Goal: Book appointment/travel/reservation

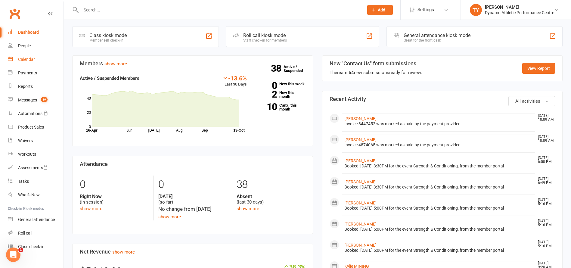
click at [30, 60] on div "Calendar" at bounding box center [26, 59] width 17 height 5
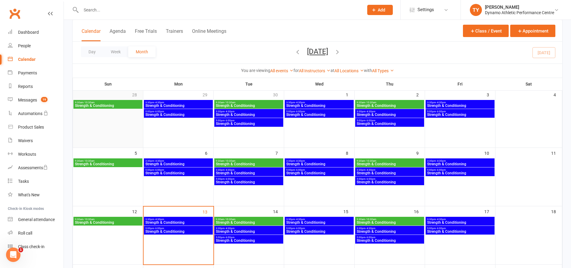
scroll to position [17, 0]
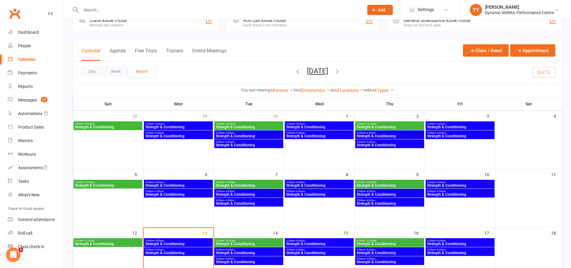
click at [294, 71] on icon "button" at bounding box center [297, 71] width 7 height 7
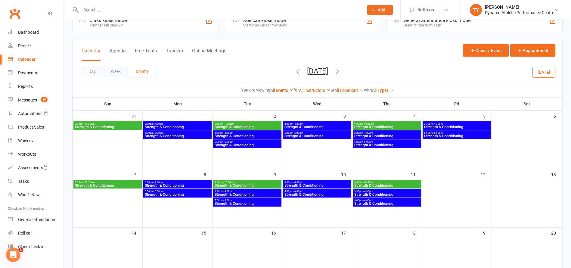
click at [174, 125] on span "3:30pm - 4:30pm" at bounding box center [177, 123] width 66 height 3
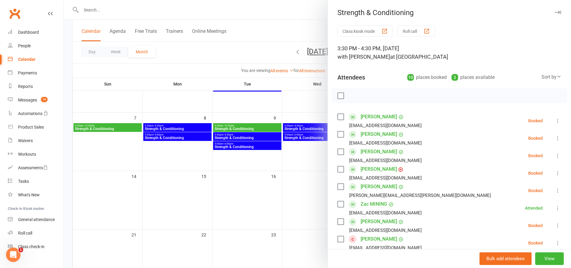
scroll to position [229, 0]
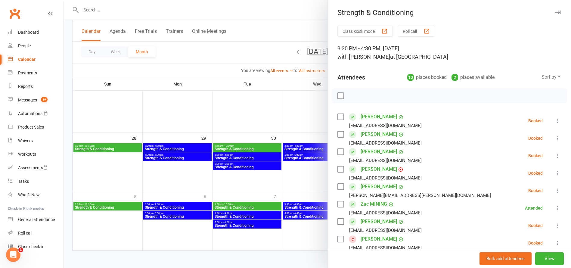
click at [227, 61] on div at bounding box center [317, 134] width 507 height 268
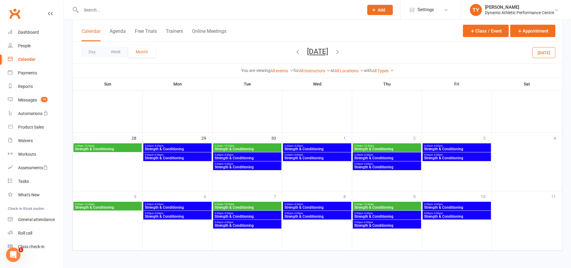
click at [544, 53] on button "[DATE]" at bounding box center [543, 52] width 23 height 11
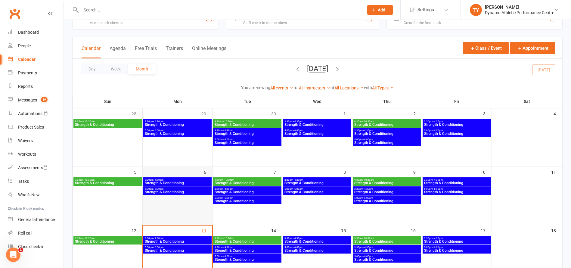
scroll to position [66, 0]
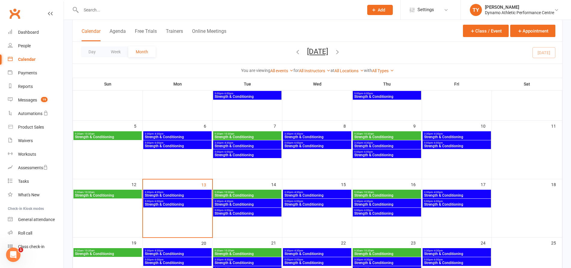
click at [170, 194] on span "Strength & Conditioning" at bounding box center [177, 195] width 66 height 4
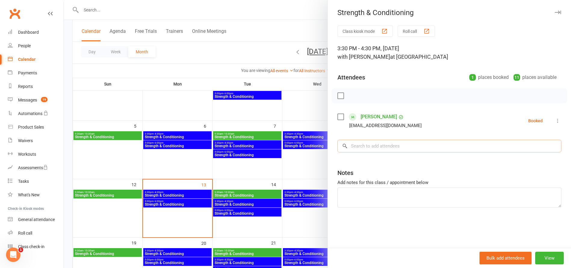
click at [376, 145] on input "search" at bounding box center [449, 146] width 224 height 13
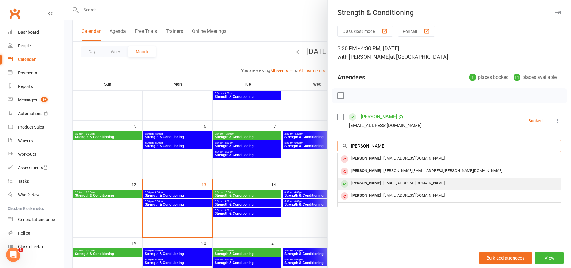
type input "[PERSON_NAME]"
click at [372, 183] on div "[PERSON_NAME]" at bounding box center [366, 183] width 35 height 9
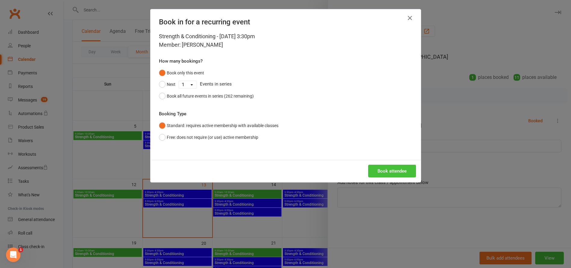
click at [384, 172] on button "Book attendee" at bounding box center [392, 171] width 48 height 13
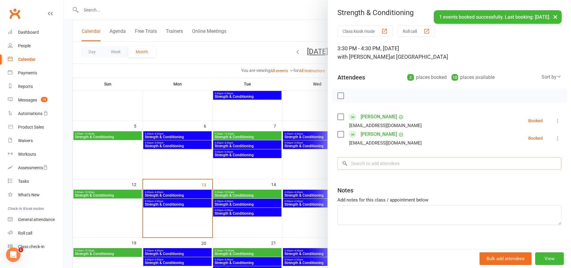
click at [361, 165] on input "search" at bounding box center [449, 163] width 224 height 13
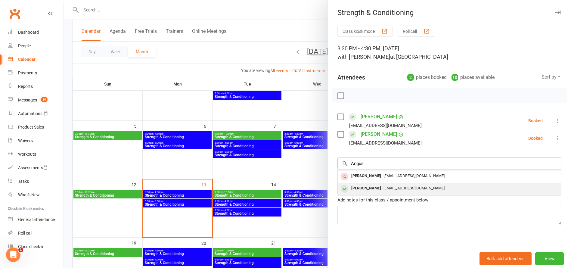
type input "Angus"
click at [358, 186] on div "[PERSON_NAME]" at bounding box center [366, 188] width 35 height 9
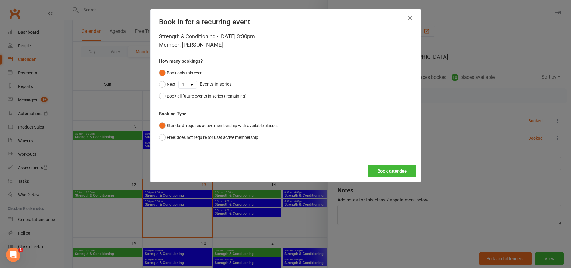
click at [384, 173] on button "Book attendee" at bounding box center [392, 171] width 48 height 13
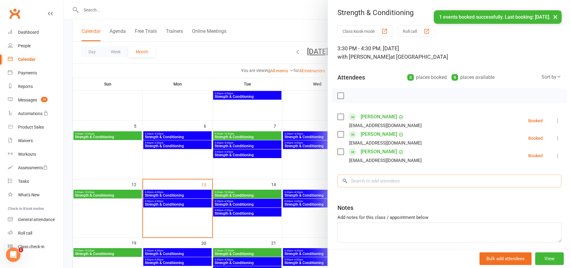
click at [364, 184] on input "search" at bounding box center [449, 180] width 224 height 13
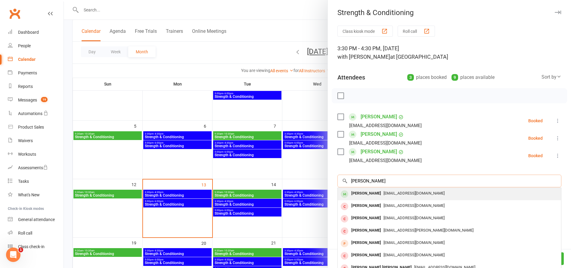
type input "[PERSON_NAME]"
click at [360, 193] on div "[PERSON_NAME]" at bounding box center [366, 193] width 35 height 9
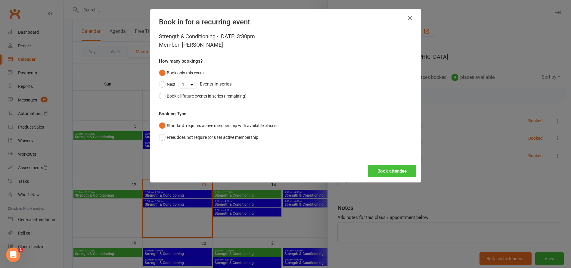
click at [397, 172] on button "Book attendee" at bounding box center [392, 171] width 48 height 13
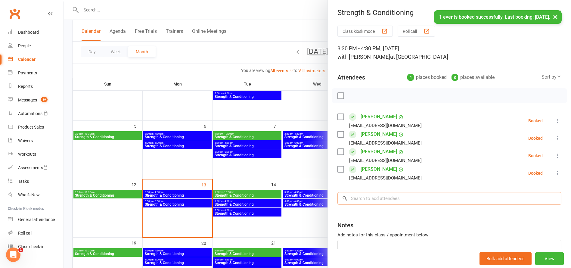
click at [364, 200] on input "search" at bounding box center [449, 198] width 224 height 13
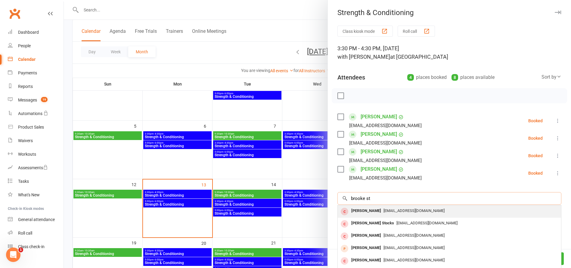
type input "brooke st"
click at [363, 210] on div "[PERSON_NAME]" at bounding box center [366, 210] width 35 height 9
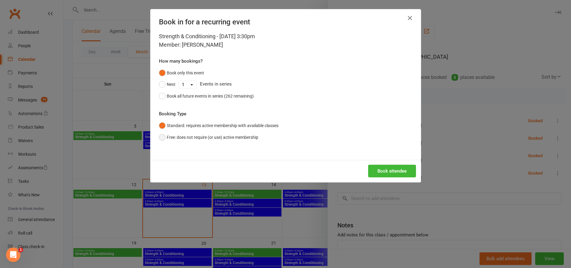
click at [162, 137] on button "Free: does not require (or use) active membership" at bounding box center [208, 136] width 99 height 11
click at [400, 174] on button "Book attendee" at bounding box center [392, 171] width 48 height 13
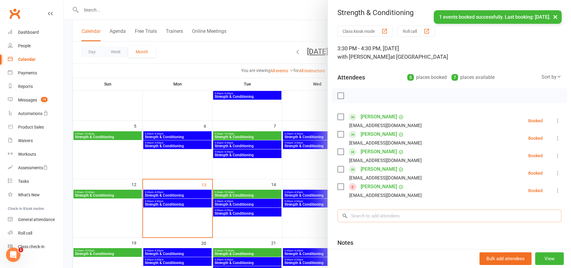
click at [366, 215] on input "search" at bounding box center [449, 215] width 224 height 13
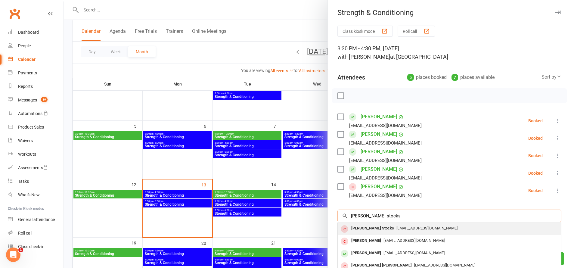
type input "[PERSON_NAME] stocks"
click at [362, 228] on div "[PERSON_NAME] Stocks" at bounding box center [373, 228] width 48 height 9
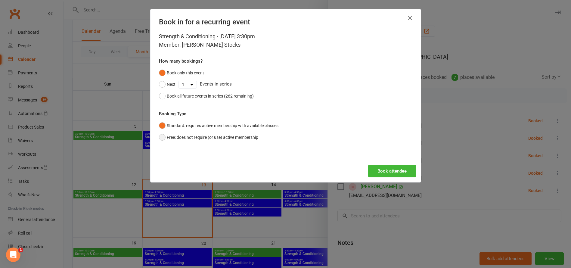
click at [159, 137] on button "Free: does not require (or use) active membership" at bounding box center [208, 136] width 99 height 11
click at [383, 170] on button "Book attendee" at bounding box center [392, 171] width 48 height 13
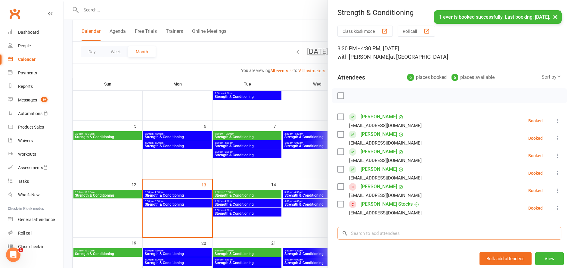
click at [377, 234] on input "search" at bounding box center [449, 233] width 224 height 13
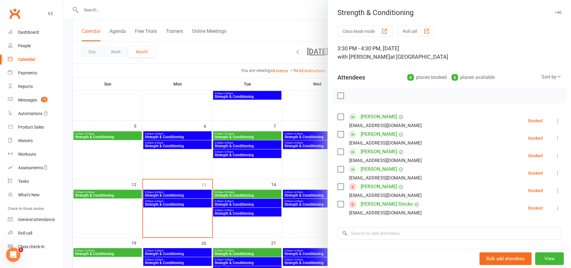
click at [174, 134] on div at bounding box center [317, 134] width 507 height 268
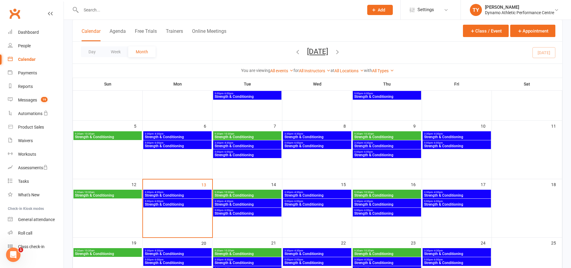
click at [174, 135] on span "Strength & Conditioning" at bounding box center [177, 137] width 66 height 4
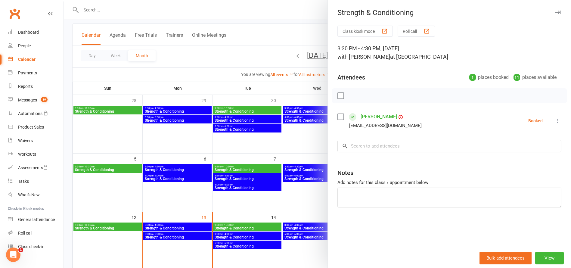
scroll to position [0, 0]
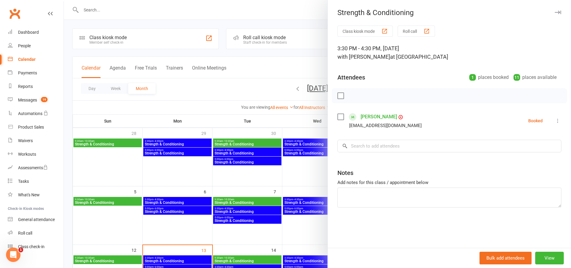
click at [179, 142] on div at bounding box center [317, 134] width 507 height 268
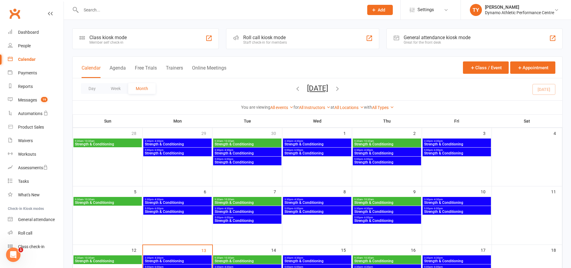
click at [174, 144] on span "Strength & Conditioning" at bounding box center [177, 144] width 66 height 4
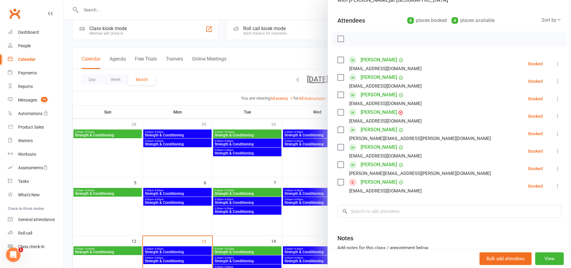
scroll to position [56, 0]
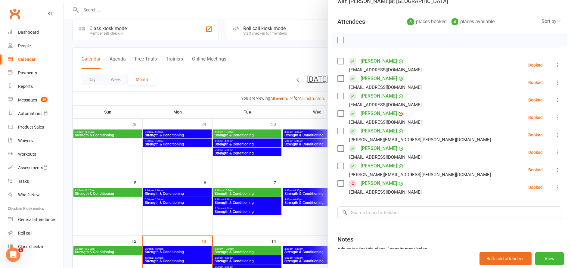
click at [168, 257] on div at bounding box center [317, 134] width 507 height 268
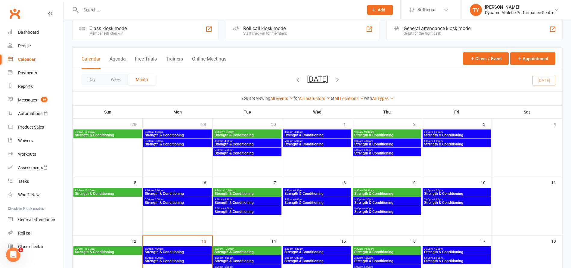
click at [174, 259] on span "Strength & Conditioning" at bounding box center [177, 261] width 66 height 4
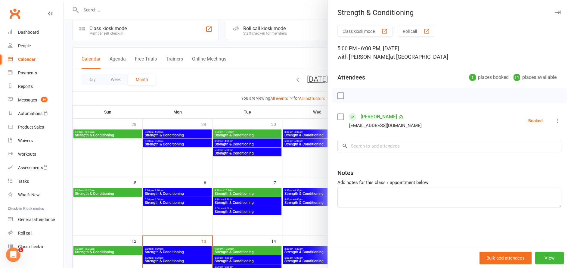
click at [167, 255] on div at bounding box center [317, 134] width 507 height 268
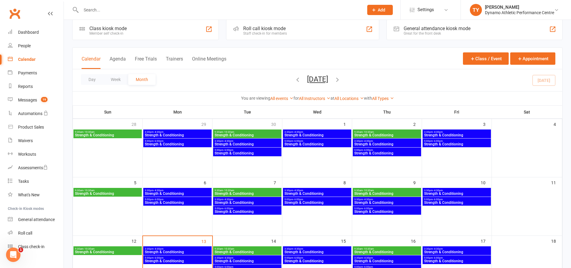
click at [166, 250] on span "Strength & Conditioning" at bounding box center [177, 252] width 66 height 4
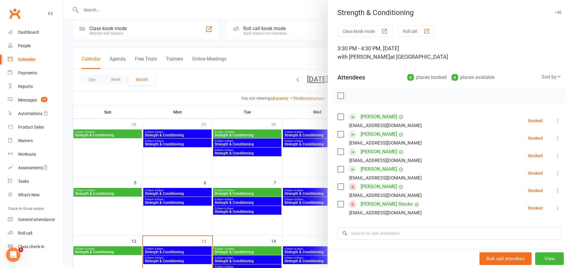
scroll to position [10, 0]
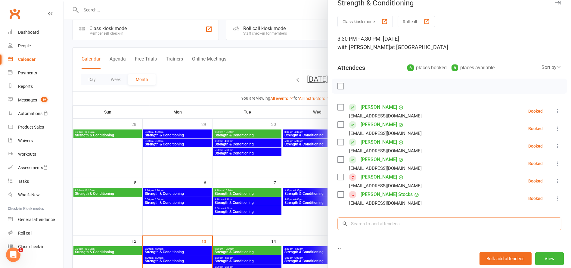
click at [380, 222] on input "search" at bounding box center [449, 223] width 224 height 13
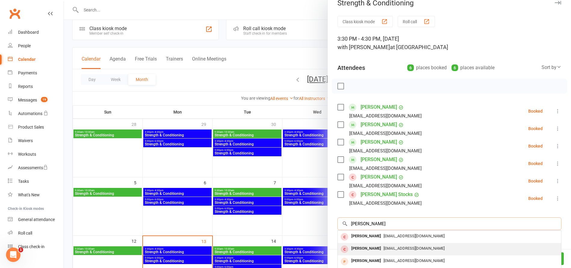
type input "[PERSON_NAME]"
click at [357, 249] on div "[PERSON_NAME]" at bounding box center [366, 248] width 35 height 9
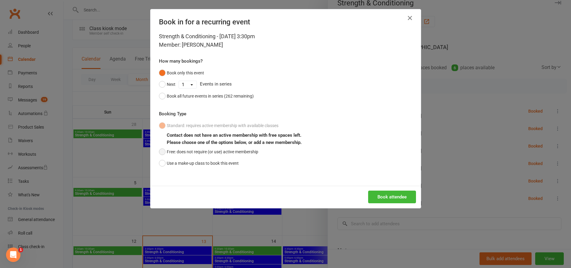
click at [160, 150] on button "Free: does not require (or use) active membership" at bounding box center [208, 151] width 99 height 11
click at [395, 195] on button "Book attendee" at bounding box center [392, 196] width 48 height 13
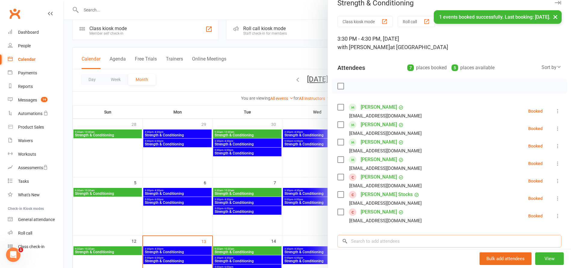
click at [373, 241] on input "search" at bounding box center [449, 241] width 224 height 13
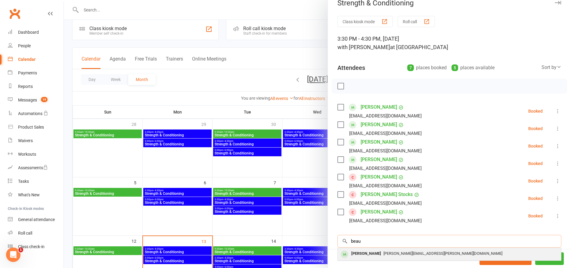
type input "beau"
click at [357, 252] on div "[PERSON_NAME]" at bounding box center [366, 253] width 35 height 9
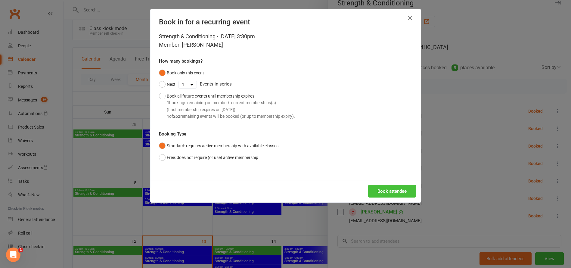
click at [393, 190] on button "Book attendee" at bounding box center [392, 191] width 48 height 13
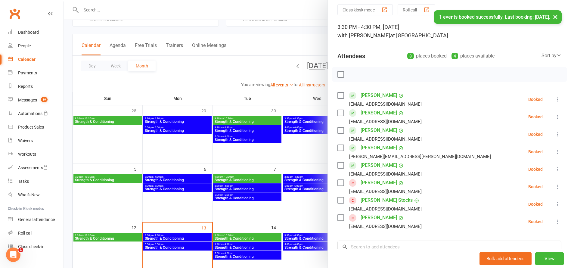
scroll to position [37, 0]
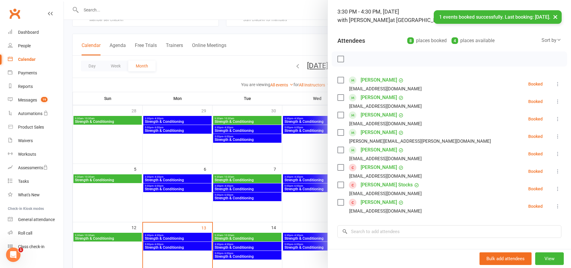
click at [163, 245] on div at bounding box center [317, 134] width 507 height 268
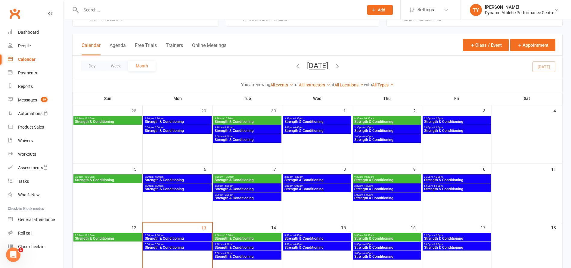
click at [169, 190] on span "Strength & Conditioning" at bounding box center [177, 189] width 66 height 4
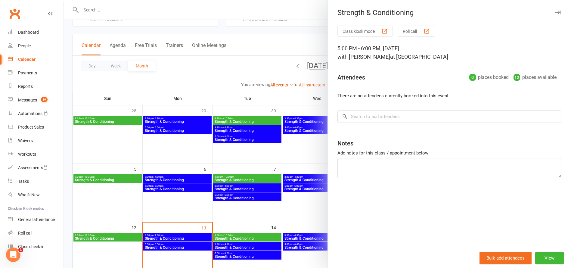
click at [172, 125] on div at bounding box center [317, 134] width 507 height 268
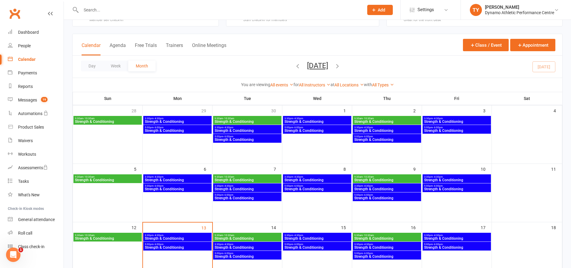
click at [171, 129] on span "Strength & Conditioning" at bounding box center [177, 131] width 66 height 4
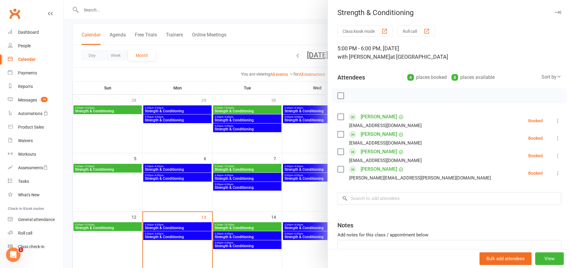
scroll to position [54, 0]
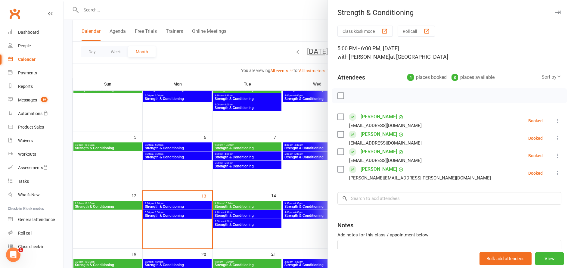
click at [171, 214] on div at bounding box center [317, 134] width 507 height 268
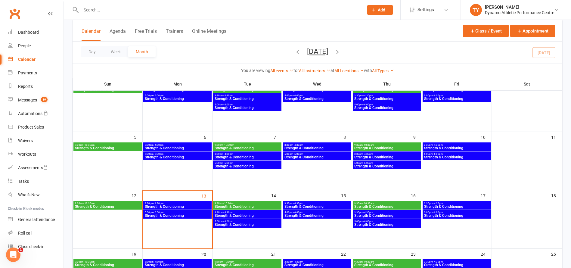
click at [169, 215] on span "Strength & Conditioning" at bounding box center [177, 216] width 66 height 4
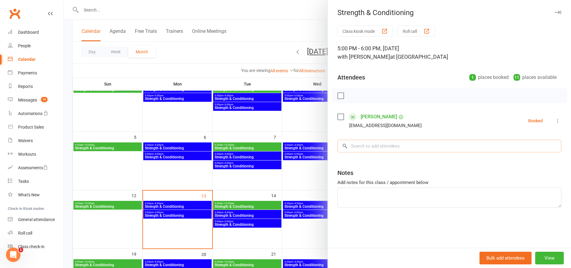
click at [374, 147] on input "search" at bounding box center [449, 146] width 224 height 13
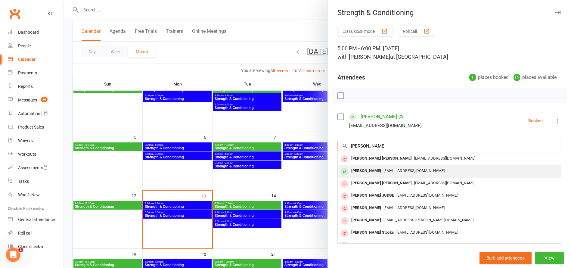
type input "[PERSON_NAME]"
click at [366, 169] on div "[PERSON_NAME]" at bounding box center [366, 170] width 35 height 9
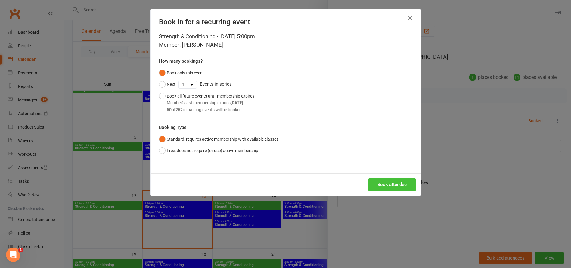
click at [394, 182] on button "Book attendee" at bounding box center [392, 184] width 48 height 13
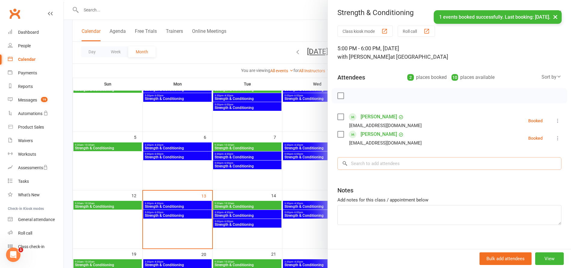
click at [371, 165] on input "search" at bounding box center [449, 163] width 224 height 13
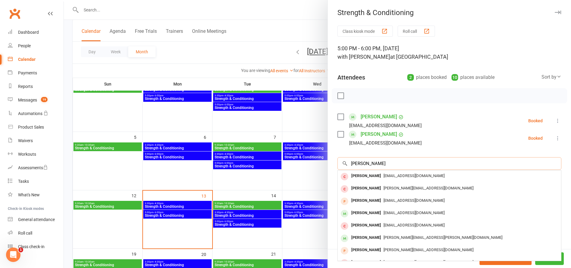
type input "[PERSON_NAME]"
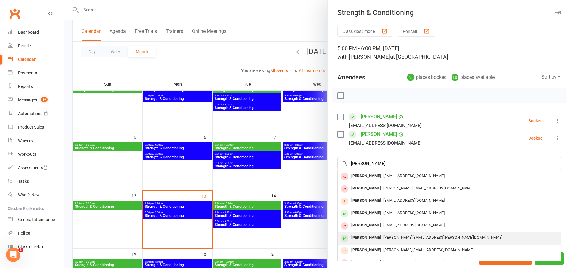
drag, startPoint x: 371, startPoint y: 165, endPoint x: 363, endPoint y: 237, distance: 72.6
click at [363, 237] on div "[PERSON_NAME]" at bounding box center [366, 237] width 35 height 9
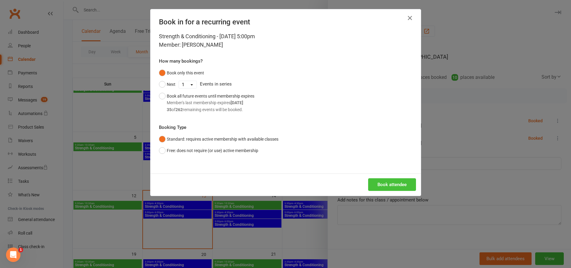
click at [398, 184] on button "Book attendee" at bounding box center [392, 184] width 48 height 13
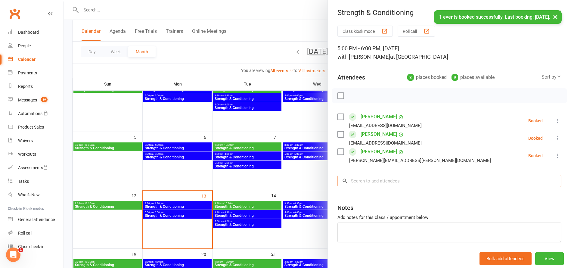
click at [375, 181] on input "search" at bounding box center [449, 180] width 224 height 13
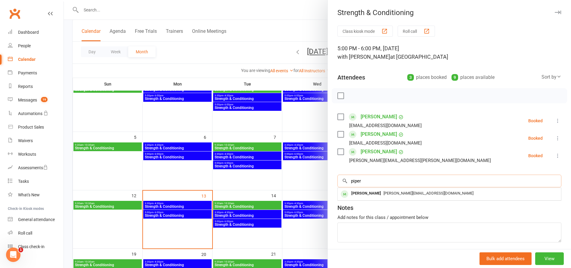
type input "piper"
click at [397, 168] on div "Class kiosk mode Roll call 5:00 PM - 6:00 PM, [DATE] with [PERSON_NAME] at Dyna…" at bounding box center [449, 149] width 243 height 247
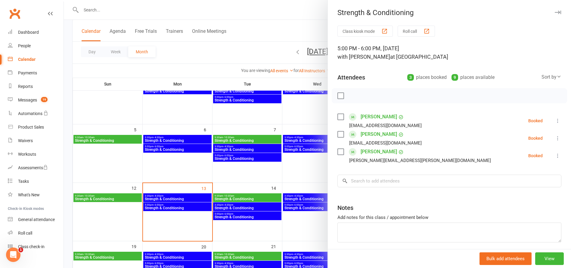
scroll to position [68, 0]
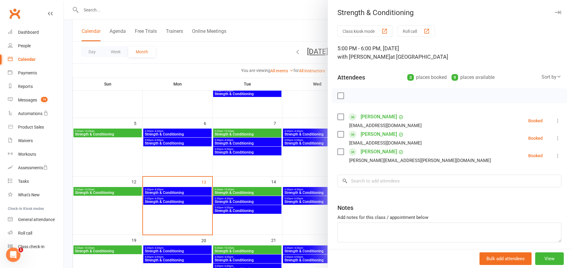
click at [178, 190] on div at bounding box center [317, 134] width 507 height 268
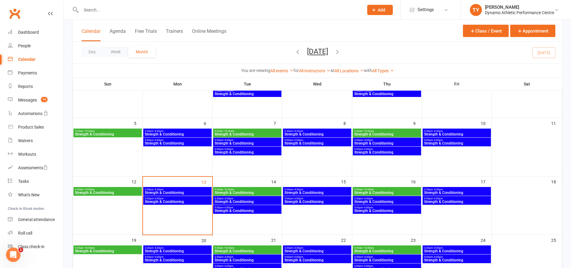
click at [178, 191] on span "Strength & Conditioning" at bounding box center [177, 193] width 66 height 4
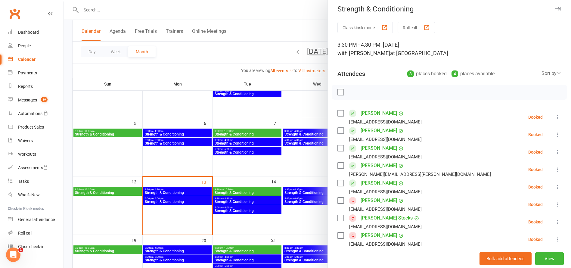
scroll to position [9, 0]
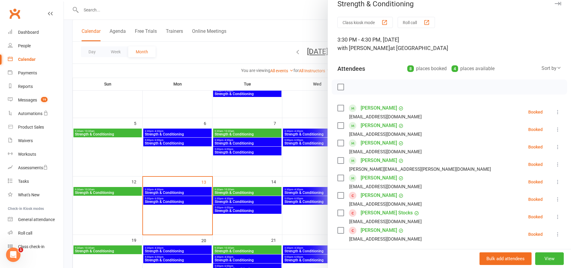
click at [381, 177] on link "[PERSON_NAME]" at bounding box center [378, 178] width 36 height 10
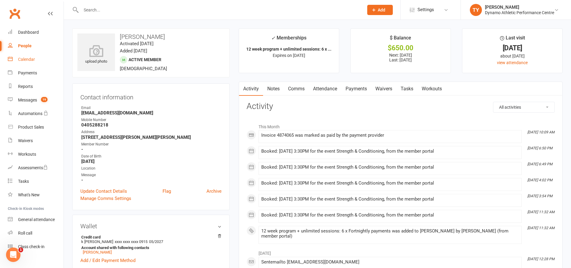
click at [29, 60] on div "Calendar" at bounding box center [26, 59] width 17 height 5
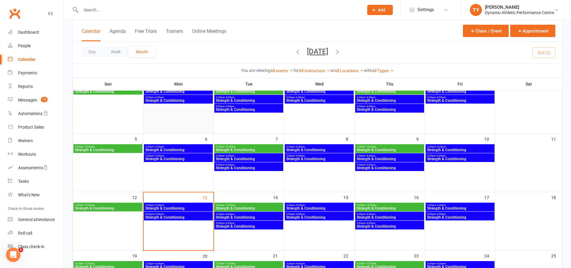
scroll to position [100, 0]
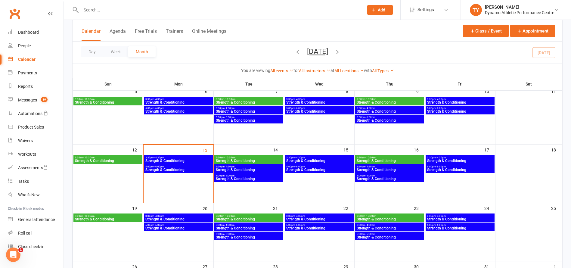
click at [189, 159] on span "Strength & Conditioning" at bounding box center [178, 161] width 66 height 4
